Goal: Check status: Check status

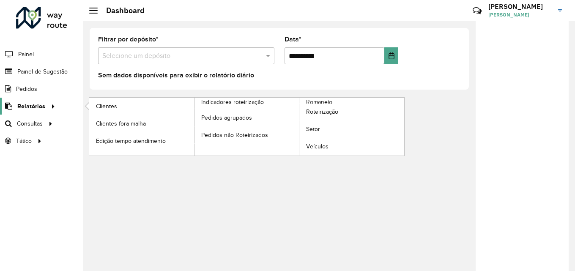
click at [30, 109] on span "Relatórios" at bounding box center [31, 106] width 28 height 9
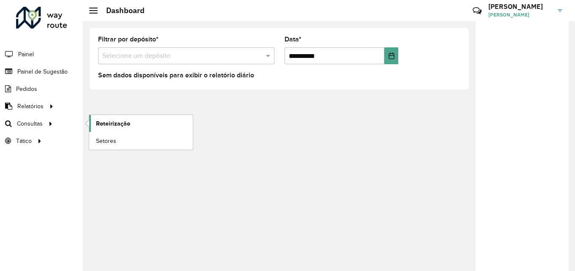
click at [117, 123] on span "Roteirização" at bounding box center [113, 123] width 34 height 9
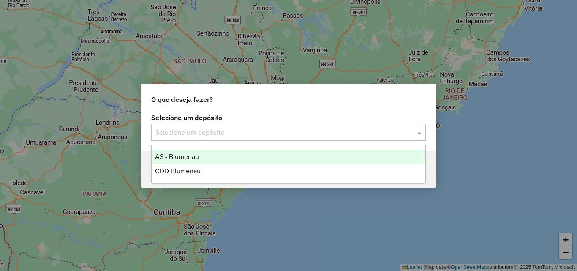
click at [265, 128] on input "text" at bounding box center [280, 133] width 249 height 10
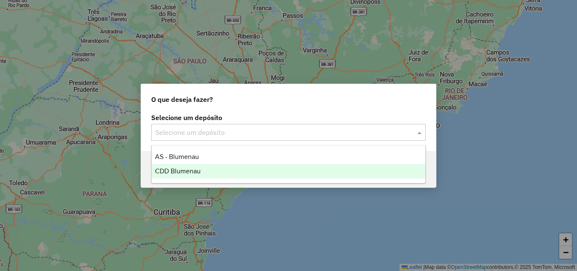
click at [199, 172] on span "CDD Blumenau" at bounding box center [178, 170] width 46 height 7
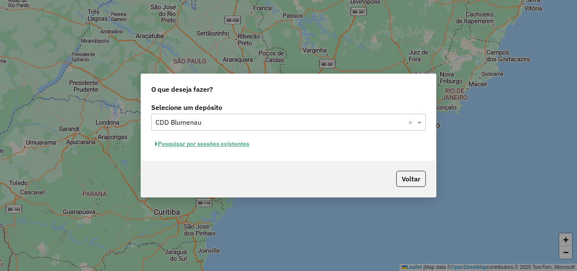
click at [333, 152] on div "Selecione um depósito Selecione um depósito × CDD Blumenau × Pesquisar por sess…" at bounding box center [288, 131] width 295 height 60
click at [236, 145] on button "Pesquisar por sessões existentes" at bounding box center [202, 143] width 102 height 13
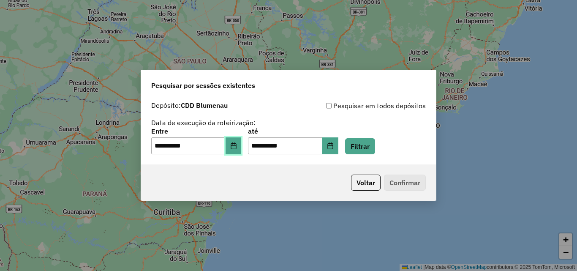
click at [237, 148] on icon "Choose Date" at bounding box center [233, 145] width 7 height 7
click at [339, 166] on div "Voltar Confirmar" at bounding box center [288, 182] width 295 height 36
click at [373, 146] on button "Filtrar" at bounding box center [360, 146] width 30 height 16
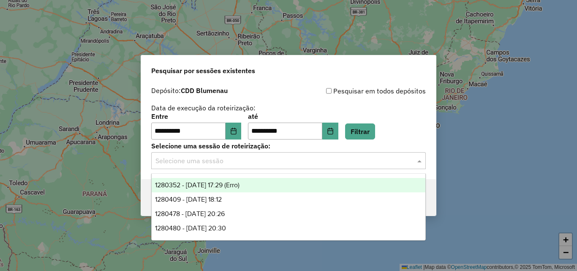
click at [246, 164] on input "text" at bounding box center [280, 161] width 249 height 10
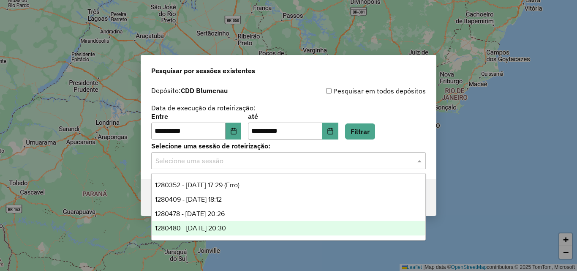
click at [223, 226] on span "1280480 - 22/09/2025 20:30" at bounding box center [190, 227] width 71 height 7
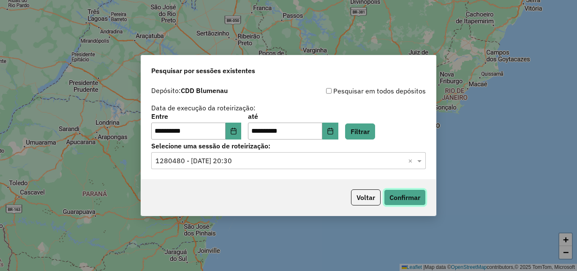
click at [408, 197] on button "Confirmar" at bounding box center [405, 197] width 42 height 16
click at [233, 162] on input "text" at bounding box center [280, 161] width 249 height 10
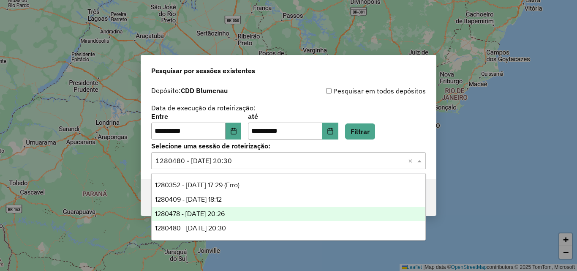
click at [216, 214] on span "1280478 - 22/09/2025 20:26" at bounding box center [190, 213] width 70 height 7
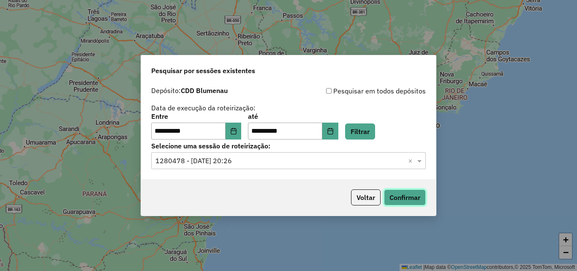
click at [402, 194] on button "Confirmar" at bounding box center [405, 197] width 42 height 16
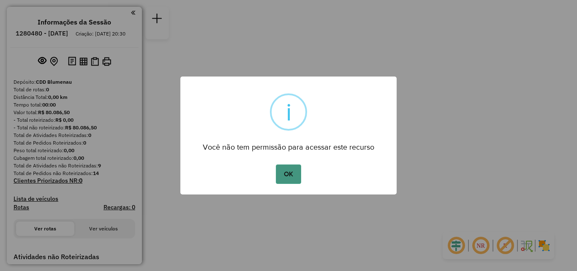
click at [280, 172] on button "OK" at bounding box center [288, 173] width 25 height 19
click at [288, 168] on button "OK" at bounding box center [288, 173] width 25 height 19
